Goal: Information Seeking & Learning: Learn about a topic

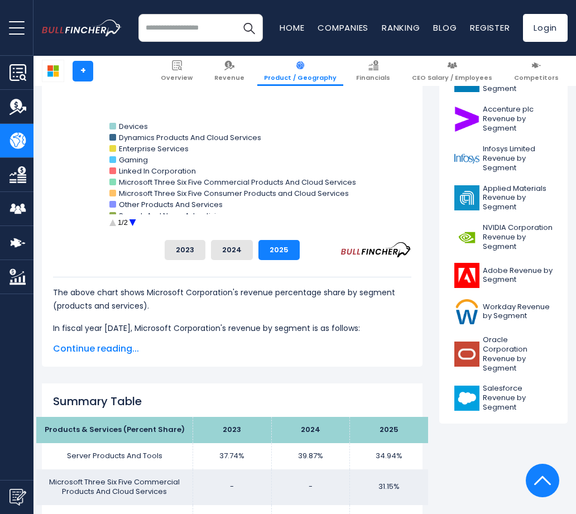
scroll to position [335, 0]
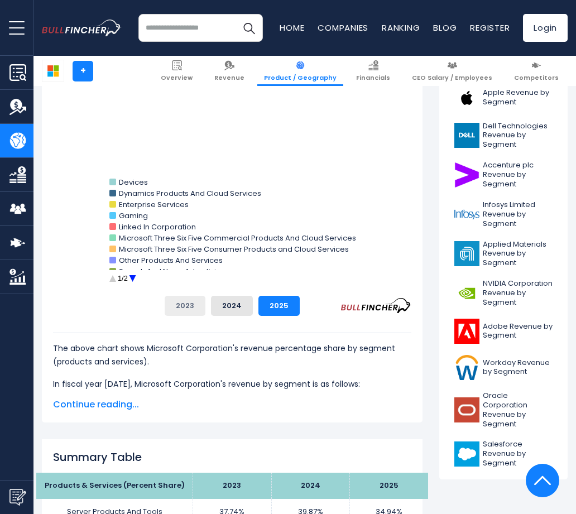
click at [191, 307] on button "2023" at bounding box center [185, 306] width 41 height 20
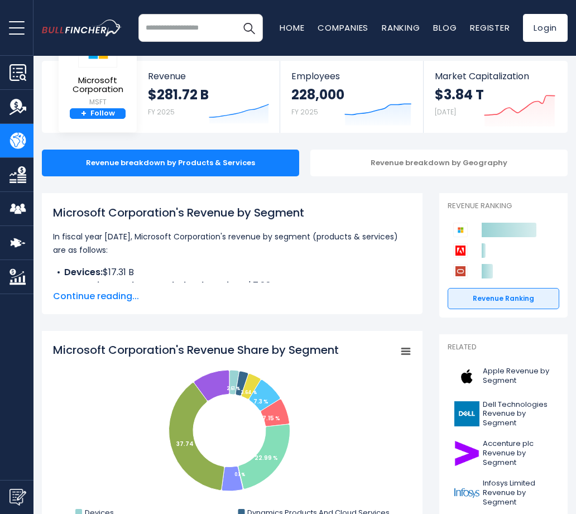
scroll to position [223, 0]
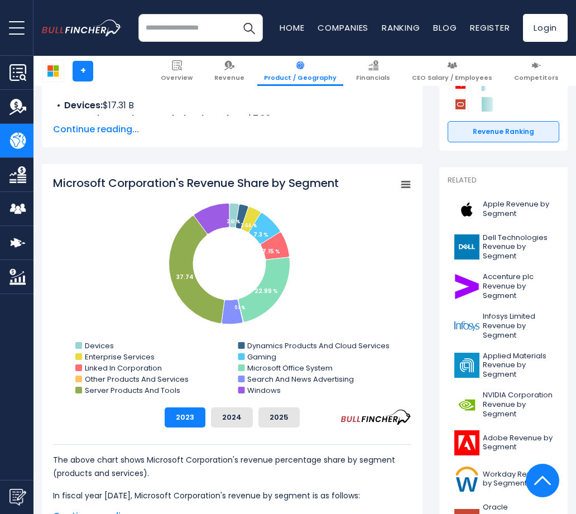
click at [98, 128] on span "Continue reading..." at bounding box center [232, 129] width 358 height 13
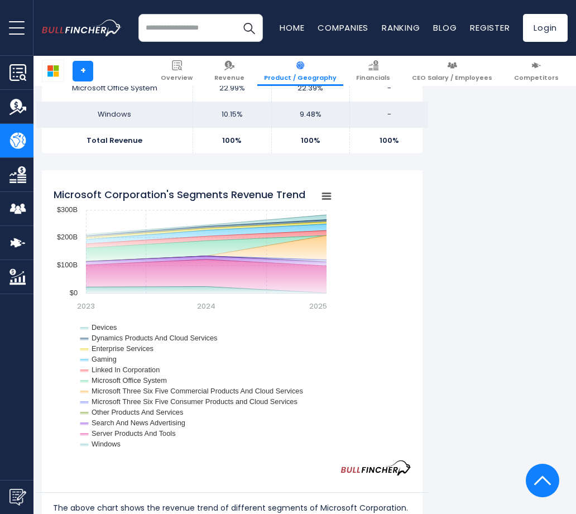
scroll to position [1283, 0]
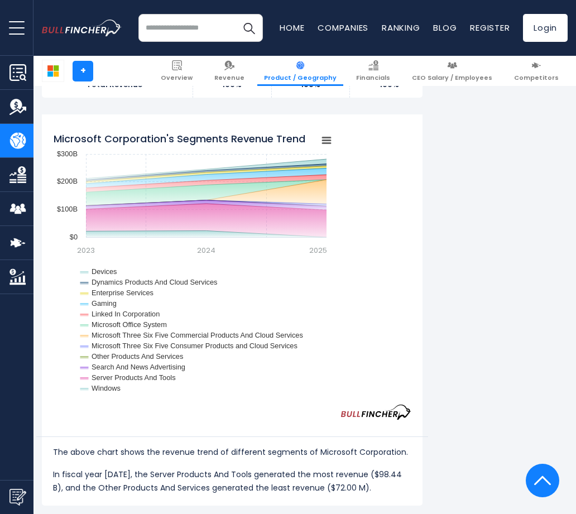
click at [305, 509] on div "Microsoft Corporation's Revenue by Segment In fiscal year 2025, Microsoft Corpo…" at bounding box center [232, 213] width 381 height 2494
click at [49, 371] on div "Microsoft Corporation's Segments Revenue Trend Created with Highcharts 12.1.2 C…" at bounding box center [232, 309] width 381 height 391
click at [429, 65] on link "CEO Salary / Employees" at bounding box center [452, 71] width 94 height 30
